Goal: Task Accomplishment & Management: Complete application form

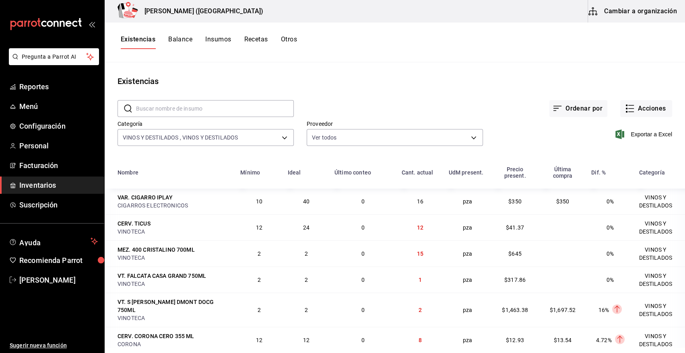
click at [428, 78] on div "Existencias" at bounding box center [395, 81] width 580 height 12
click at [36, 145] on span "Personal" at bounding box center [58, 145] width 78 height 11
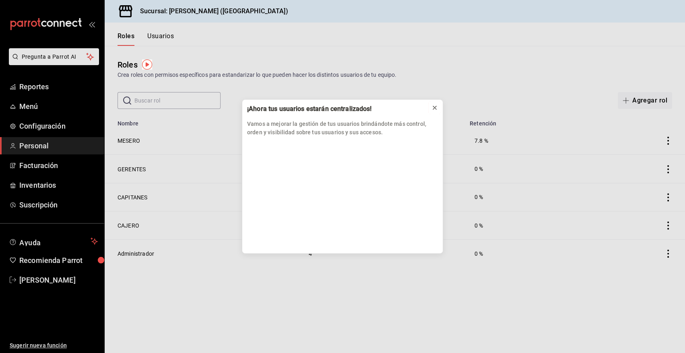
click at [435, 107] on icon at bounding box center [434, 108] width 6 height 6
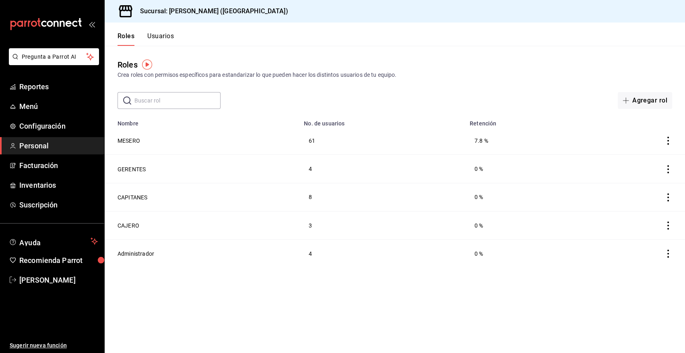
click at [167, 33] on button "Usuarios" at bounding box center [160, 39] width 27 height 14
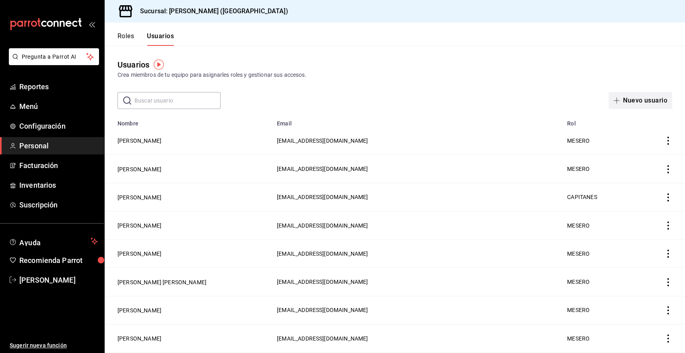
click at [632, 100] on button "Nuevo usuario" at bounding box center [640, 100] width 64 height 17
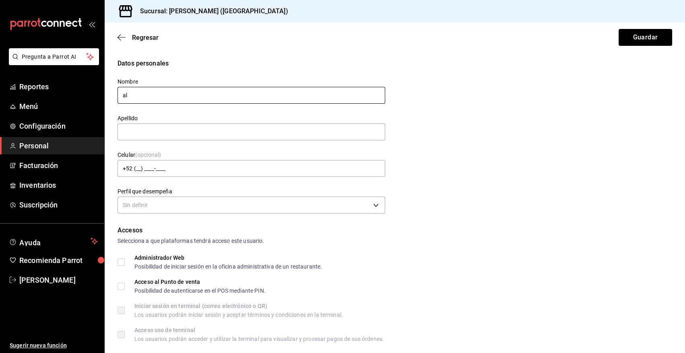
type input "a"
type input "[PERSON_NAME]"
type input "r"
type input "[PERSON_NAME]"
click at [146, 207] on body "Pregunta a Parrot AI Reportes Menú Configuración Personal Facturación Inventari…" at bounding box center [342, 176] width 685 height 353
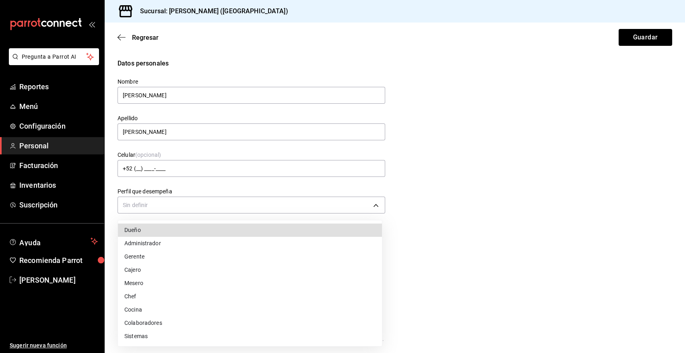
click at [150, 284] on li "Mesero" at bounding box center [250, 283] width 264 height 13
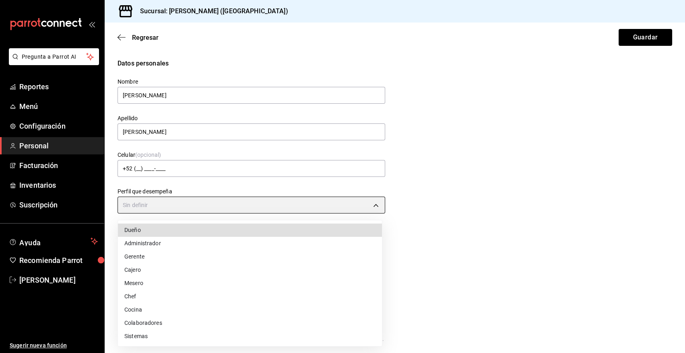
type input "WAITER"
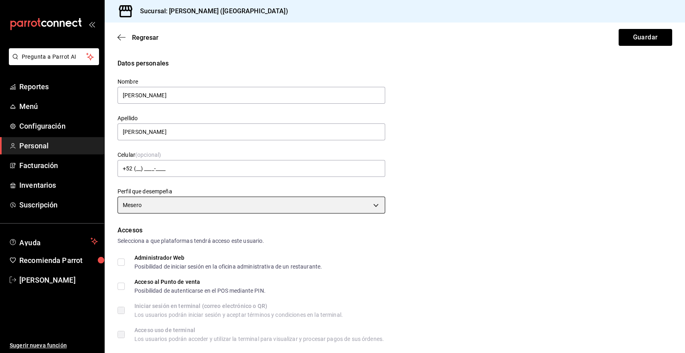
scroll to position [99, 0]
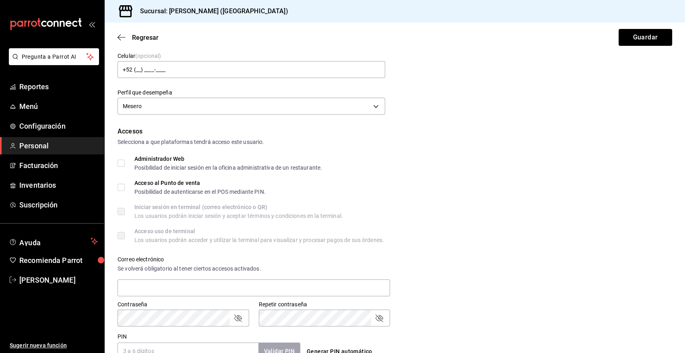
click at [122, 188] on input "Acceso al Punto de venta Posibilidad de autenticarse en el POS mediante PIN." at bounding box center [121, 187] width 7 height 7
checkbox input "true"
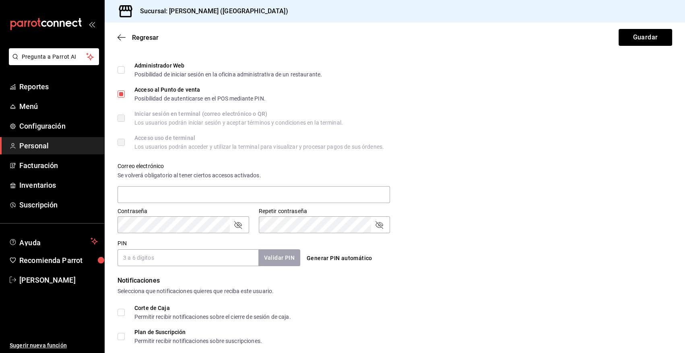
scroll to position [248, 0]
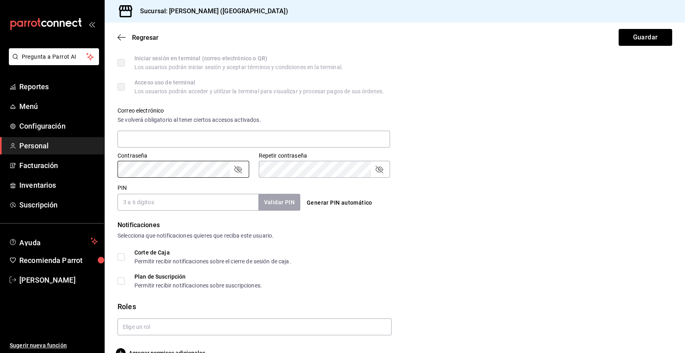
click at [530, 93] on div "Acceso uso de terminal Los usuarios podrán acceder y utilizar la terminal para …" at bounding box center [395, 87] width 555 height 14
click at [171, 206] on input "PIN" at bounding box center [188, 202] width 141 height 17
type input "2309"
drag, startPoint x: 270, startPoint y: 204, endPoint x: 238, endPoint y: 224, distance: 37.2
click at [270, 206] on button "Validar PIN" at bounding box center [279, 202] width 43 height 17
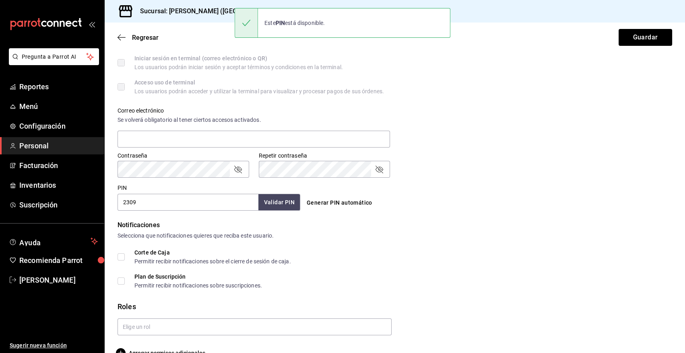
scroll to position [266, 0]
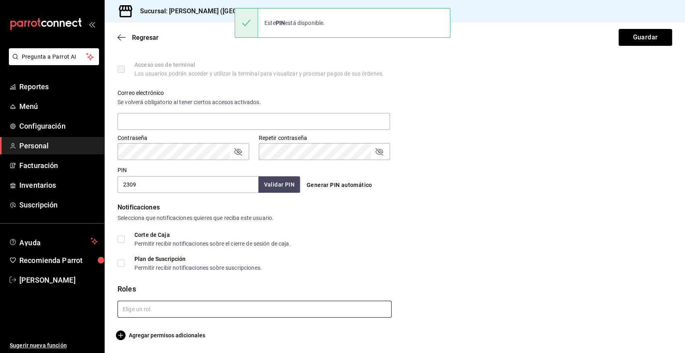
click at [139, 313] on input "text" at bounding box center [255, 309] width 274 height 17
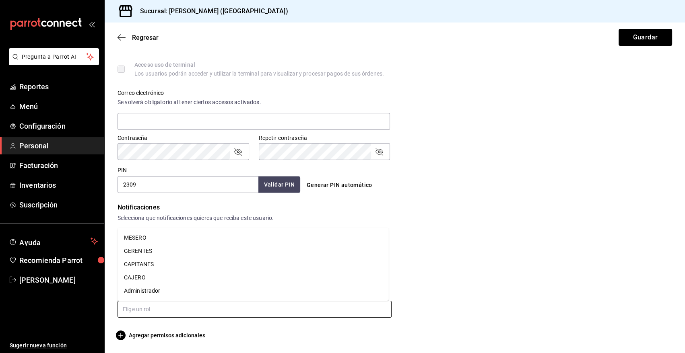
click at [136, 236] on li "MESERO" at bounding box center [253, 237] width 271 height 13
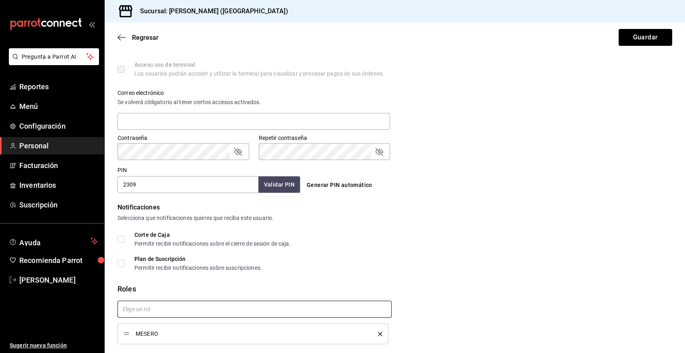
scroll to position [292, 0]
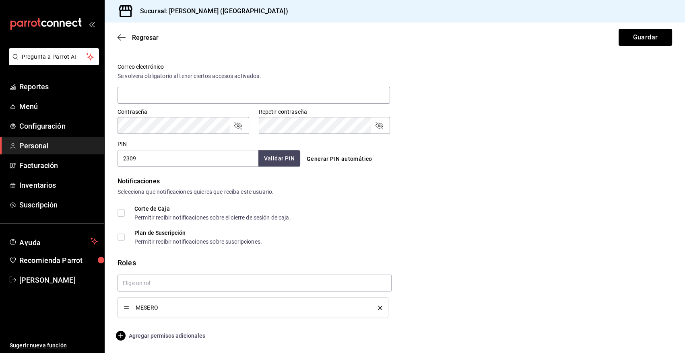
click at [120, 334] on icon "button" at bounding box center [121, 336] width 10 height 10
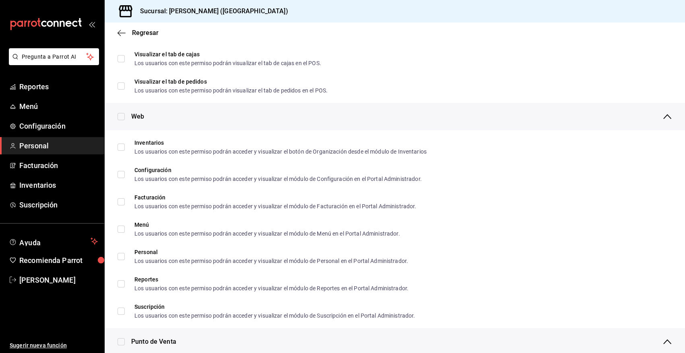
scroll to position [93, 0]
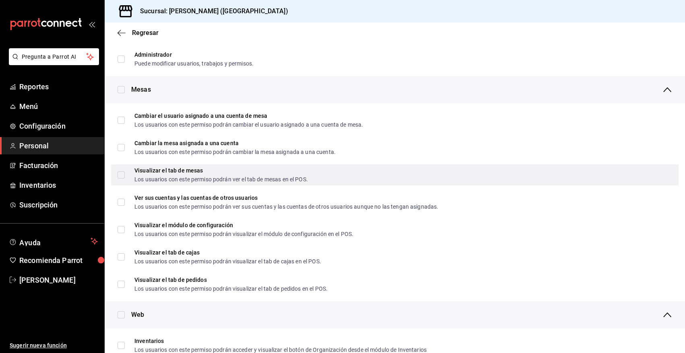
click at [118, 174] on input "Visualizar el tab de mesas Los usuarios con este permiso podrán ver el tab de m…" at bounding box center [121, 174] width 7 height 7
checkbox input "true"
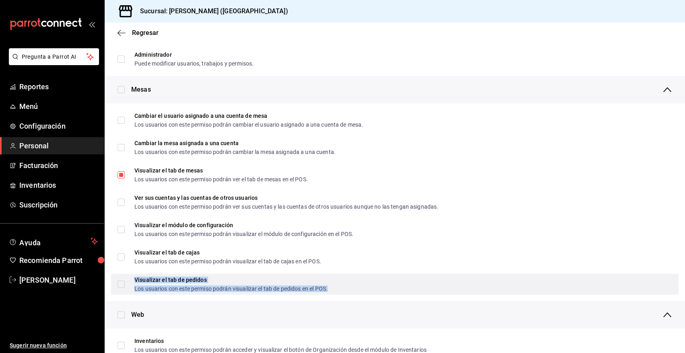
click at [158, 286] on div "Los usuarios con este permiso podrán visualizar el tab de pedidos en el POS." at bounding box center [230, 289] width 193 height 6
checkbox input "true"
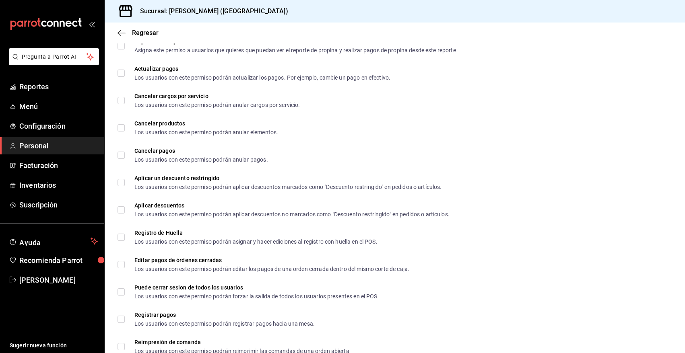
scroll to position [986, 0]
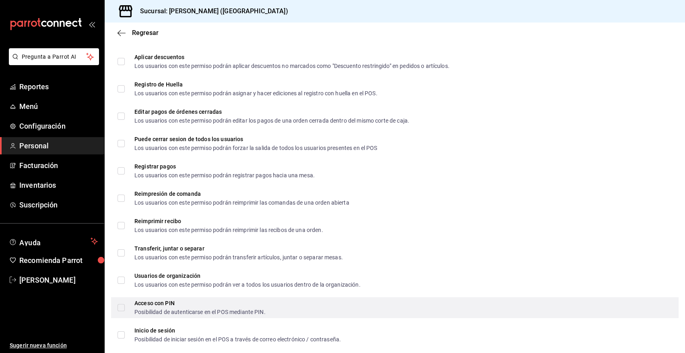
click at [169, 315] on div "Acceso con PIN Posibilidad de autenticarse en el POS mediante PIN." at bounding box center [394, 307] width 567 height 21
checkbox input "true"
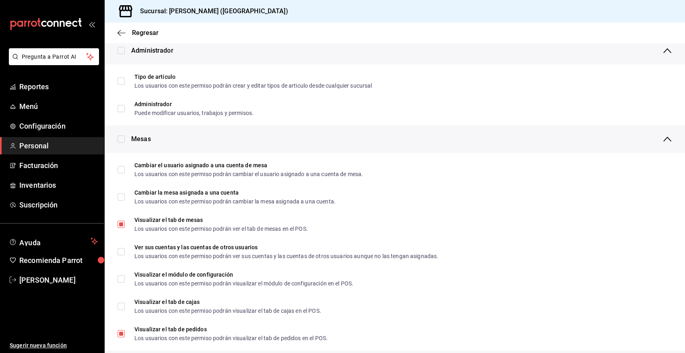
scroll to position [0, 0]
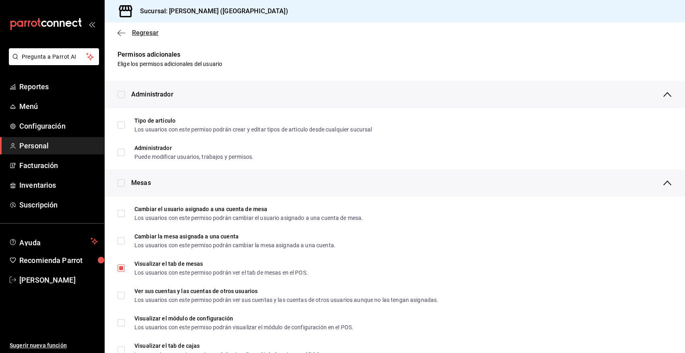
click at [137, 32] on span "Regresar" at bounding box center [145, 33] width 27 height 8
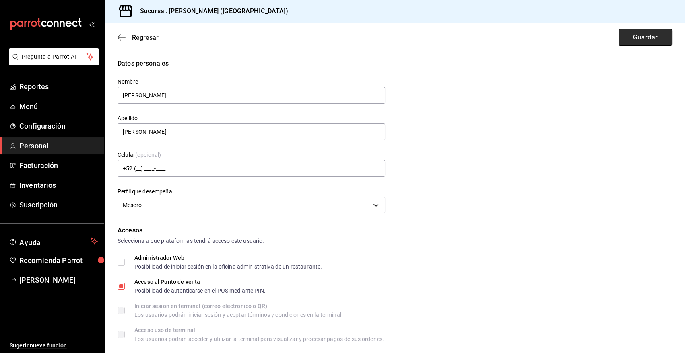
click at [624, 39] on button "Guardar" at bounding box center [646, 37] width 54 height 17
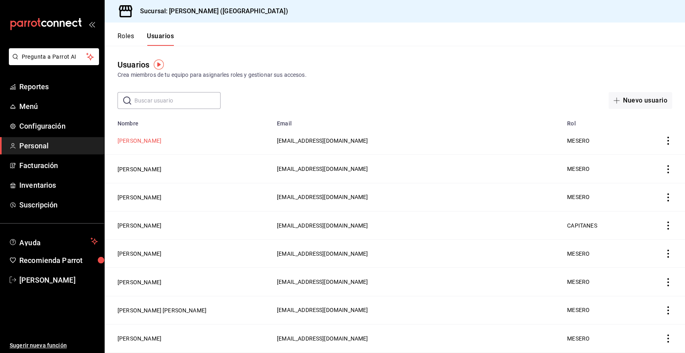
click at [161, 144] on button "[PERSON_NAME]" at bounding box center [140, 141] width 44 height 8
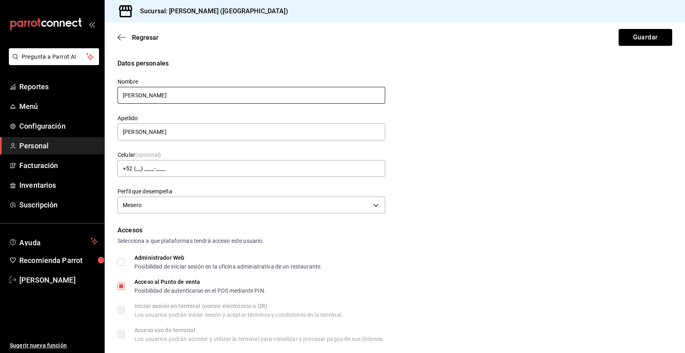
type input "[PERSON_NAME]"
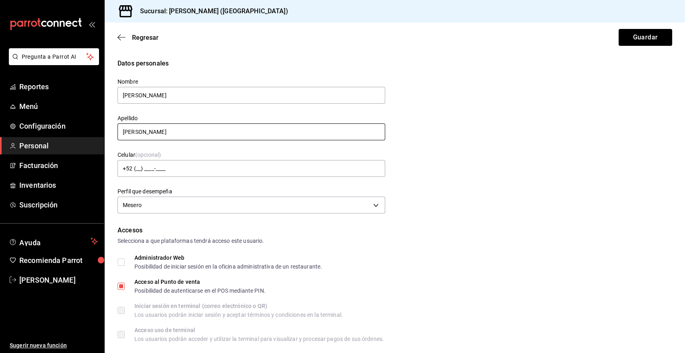
type input "[PERSON_NAME]"
click at [485, 98] on div "Datos personales Nombre [PERSON_NAME] [PERSON_NAME] Celular (opcional) +52 (__)…" at bounding box center [395, 137] width 555 height 157
click at [638, 42] on button "Guardar" at bounding box center [646, 37] width 54 height 17
